Goal: Task Accomplishment & Management: Use online tool/utility

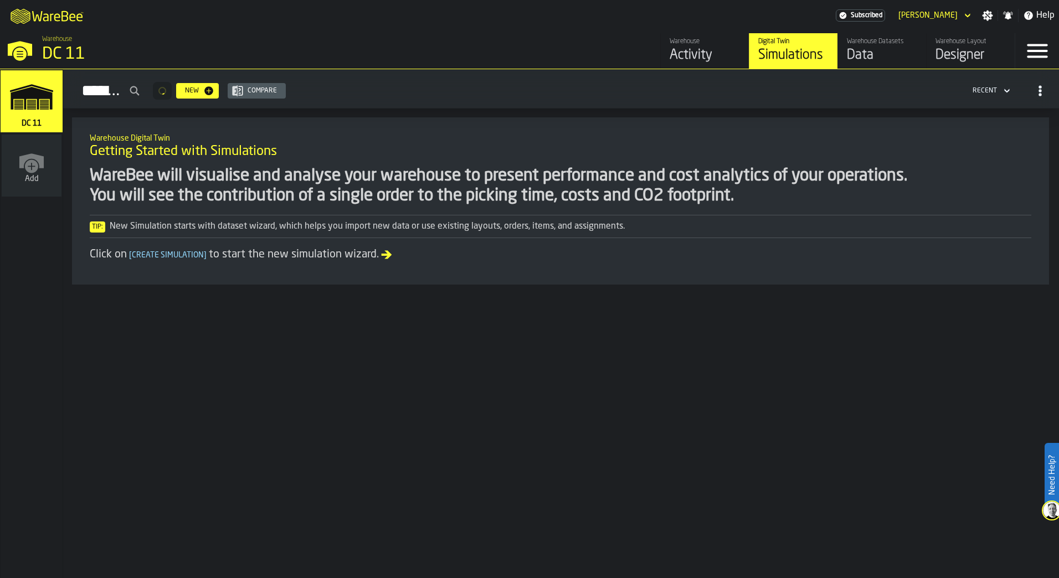
click at [963, 50] on div "Designer" at bounding box center [971, 56] width 70 height 18
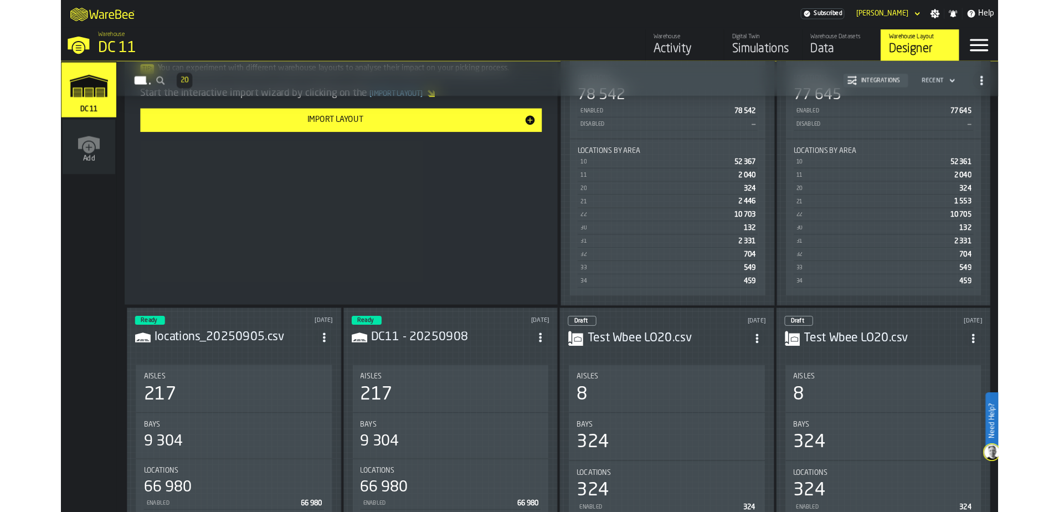
scroll to position [332, 0]
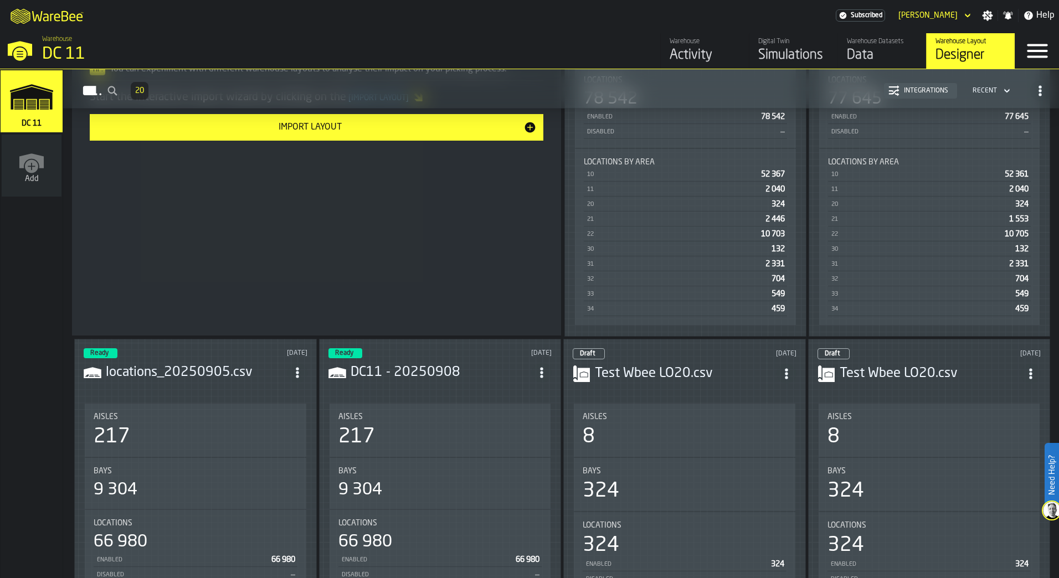
click at [415, 379] on h3 "DC11 - 20250908" at bounding box center [442, 373] width 182 height 18
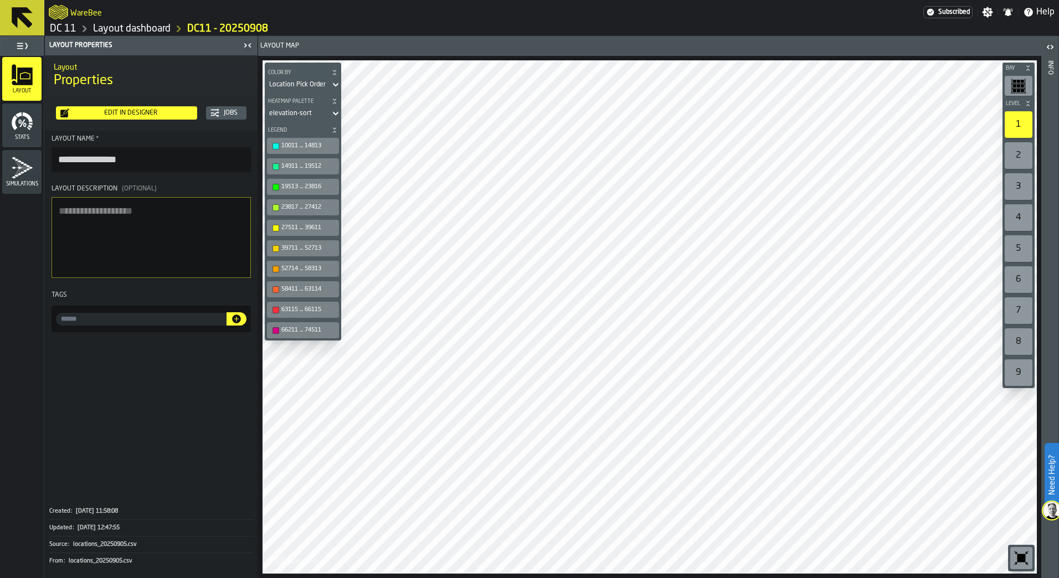
click at [1006, 87] on div "button-toolbar-undefined" at bounding box center [1019, 86] width 28 height 20
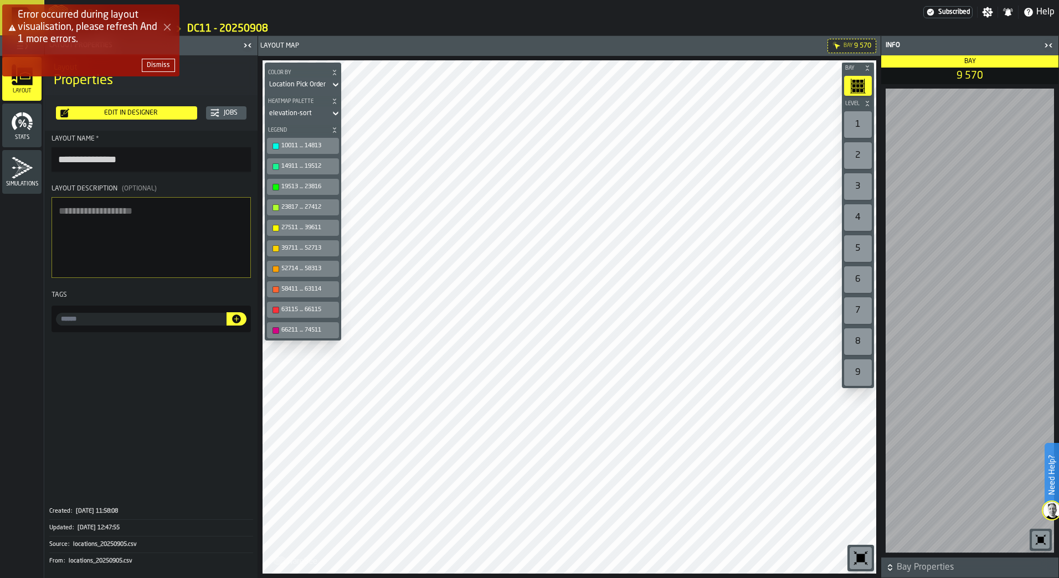
click at [864, 77] on div "Error occurred during layout visualisation, please refresh And 1 more errors. D…" at bounding box center [531, 44] width 1059 height 85
click at [861, 90] on rect "button-toolbar-undefined" at bounding box center [861, 90] width 3 height 3
click at [861, 83] on div "Error occurred during layout visualisation, please refresh And 1 more errors. D…" at bounding box center [531, 44] width 1059 height 85
click at [166, 29] on icon "Close Error" at bounding box center [167, 27] width 9 height 9
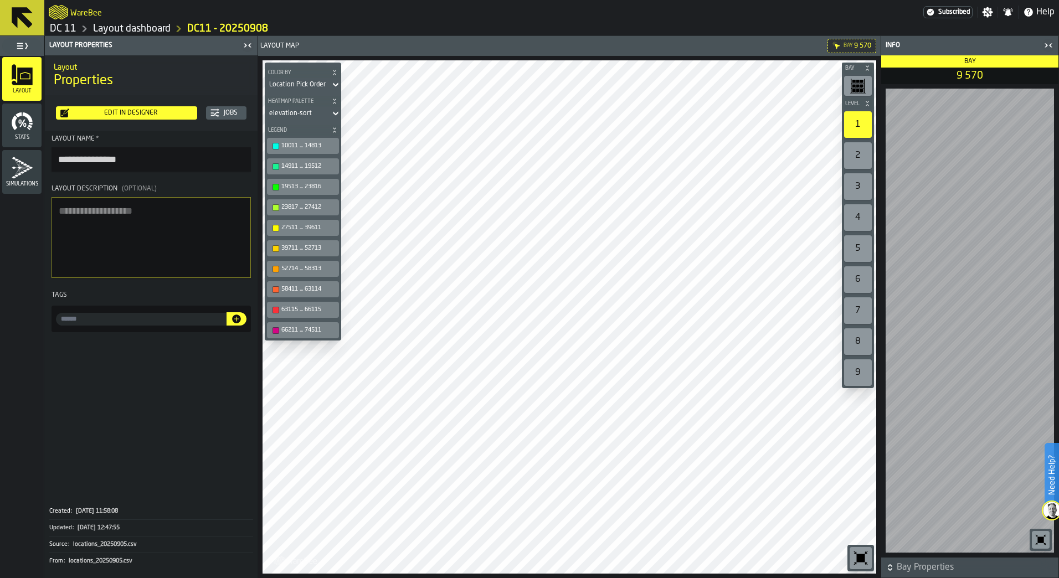
click at [477, 578] on html "**********" at bounding box center [529, 289] width 1059 height 578
click at [554, 424] on div at bounding box center [570, 316] width 614 height 513
